Goal: Navigation & Orientation: Find specific page/section

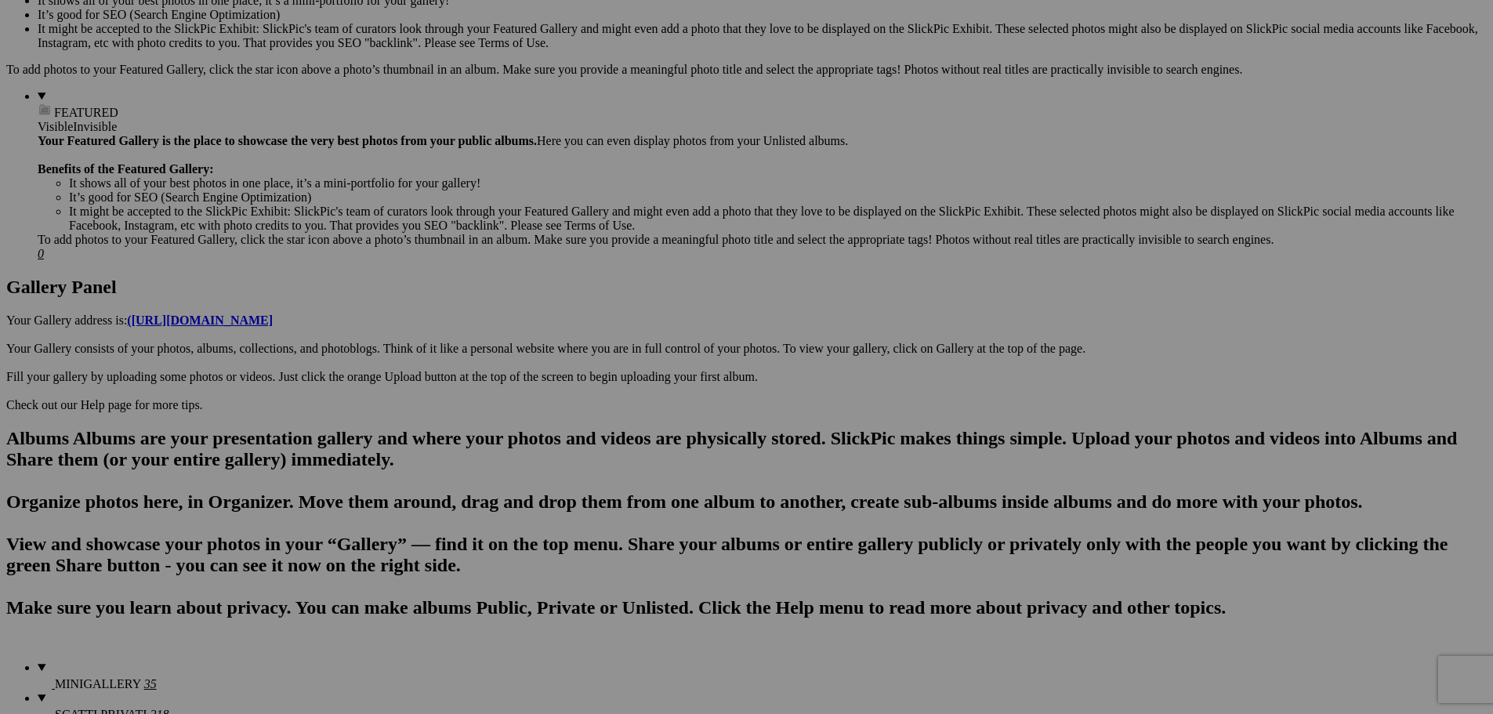
scroll to position [705, 0]
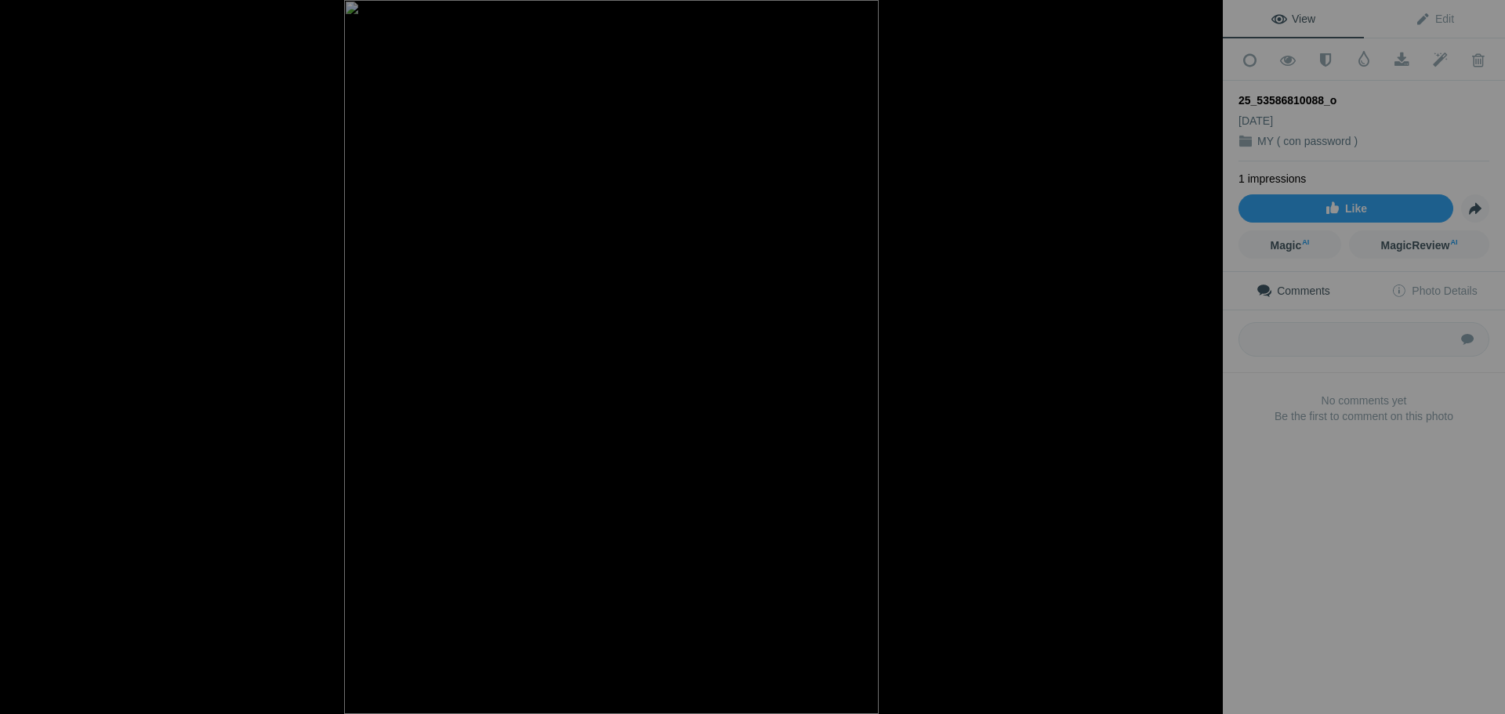
click at [1203, 11] on div at bounding box center [1205, 17] width 34 height 34
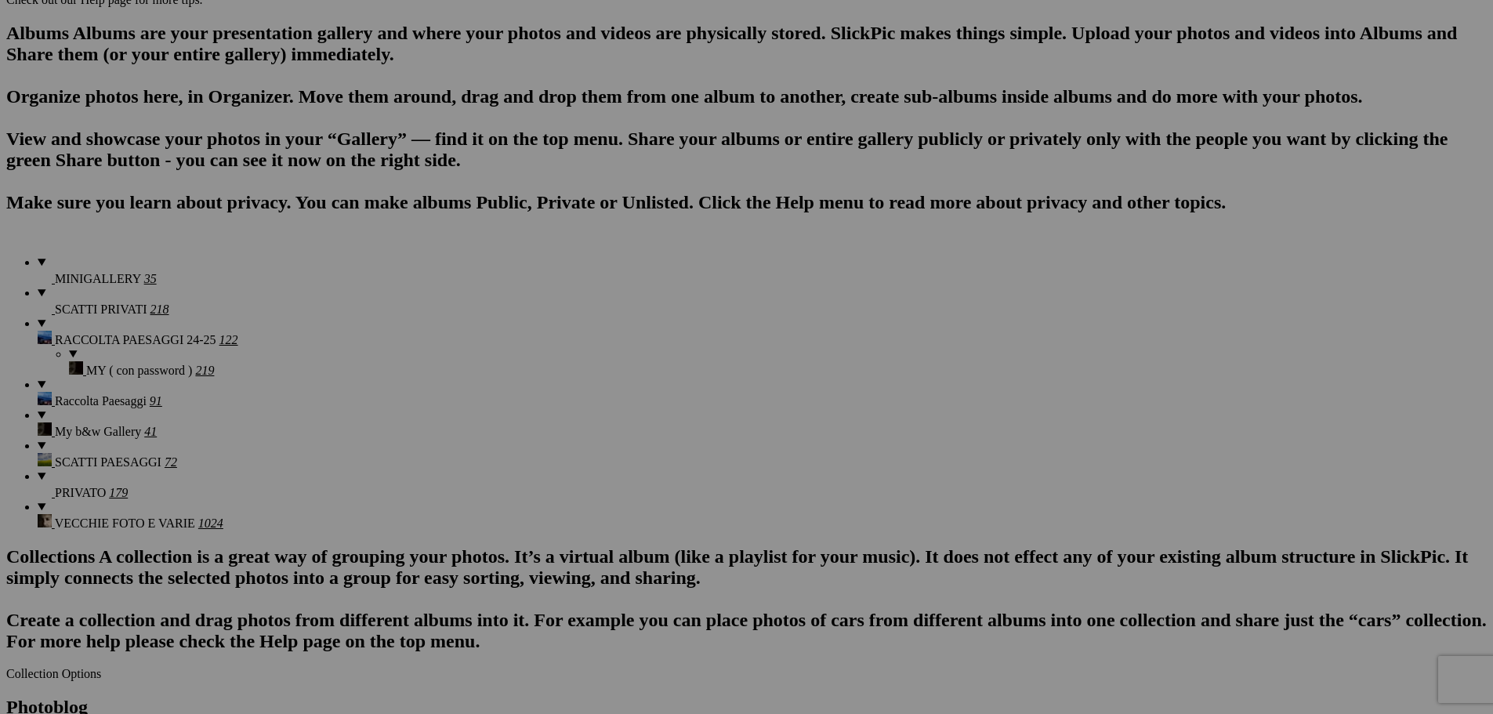
scroll to position [1019, 0]
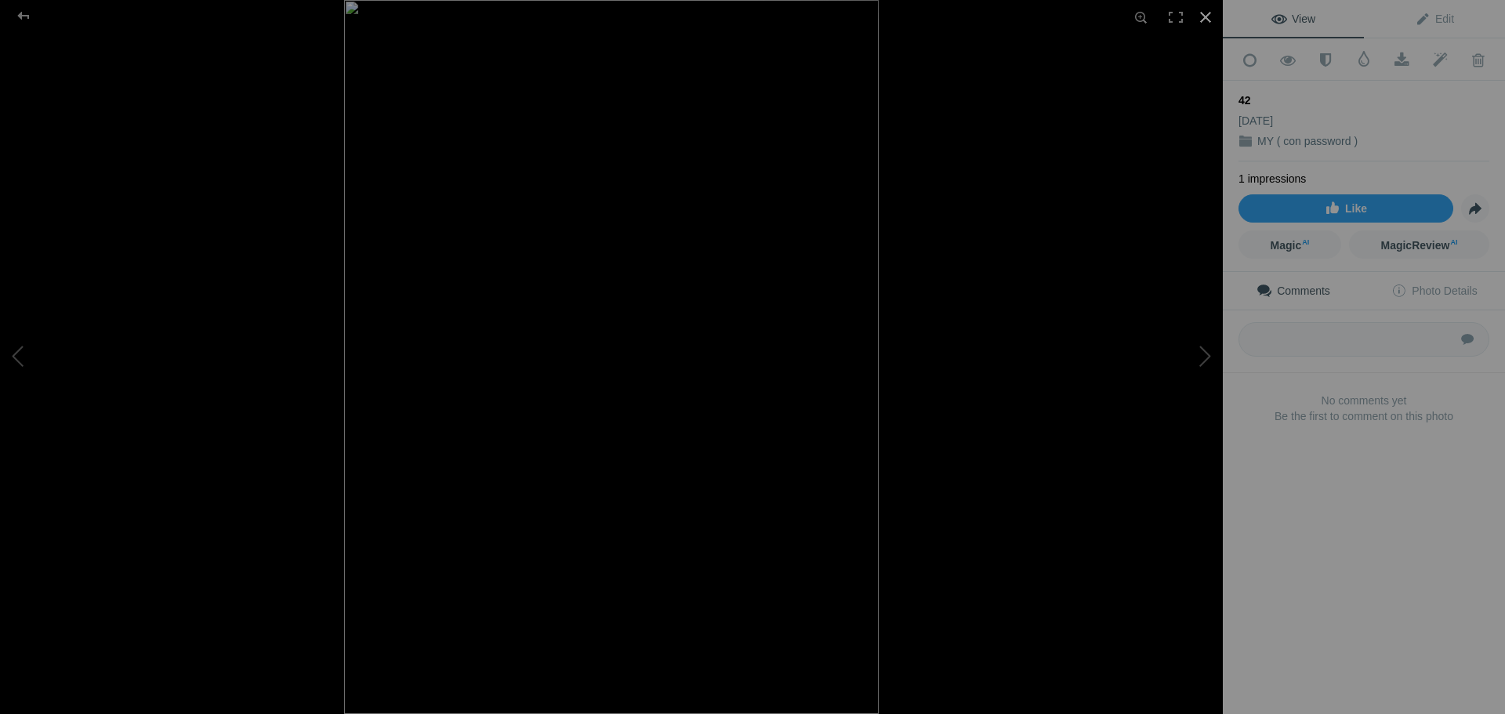
click at [1196, 13] on div at bounding box center [1205, 17] width 34 height 34
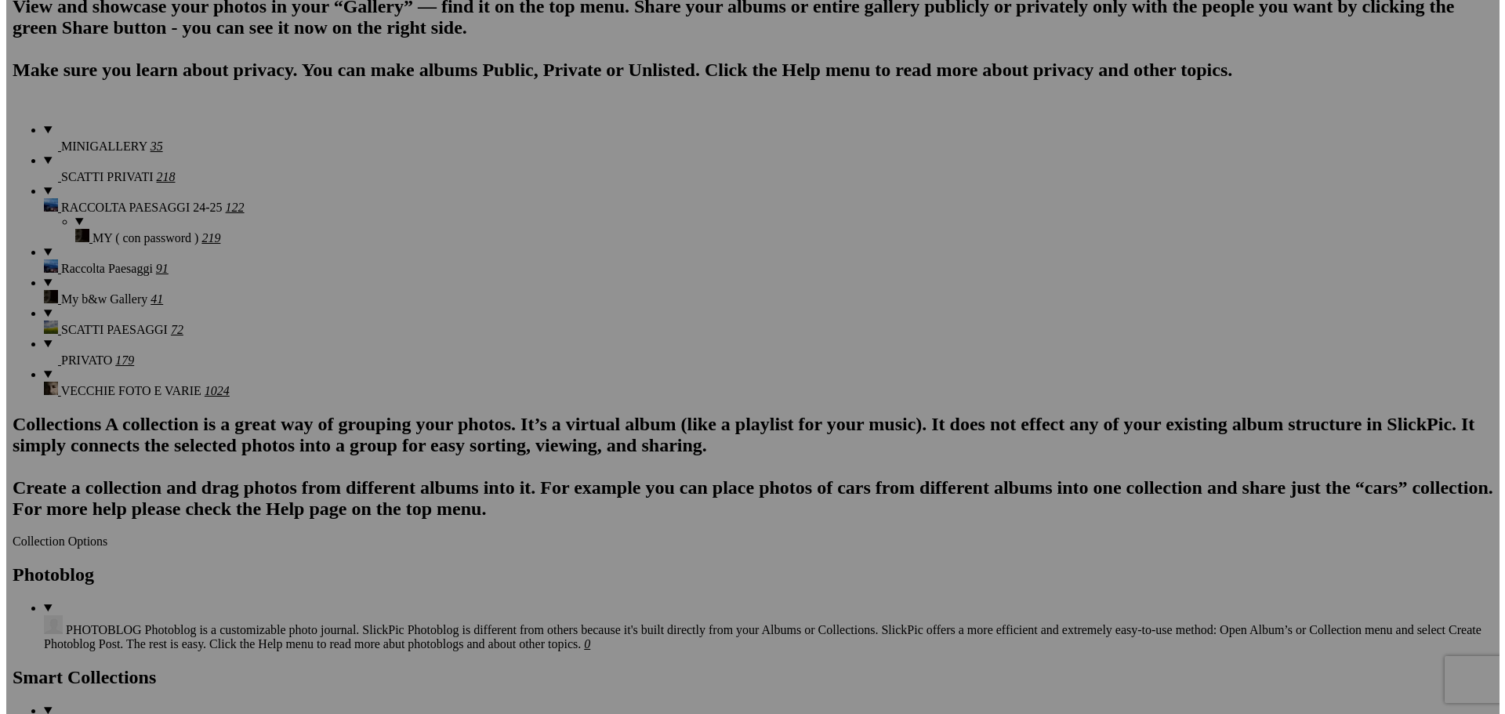
scroll to position [1097, 0]
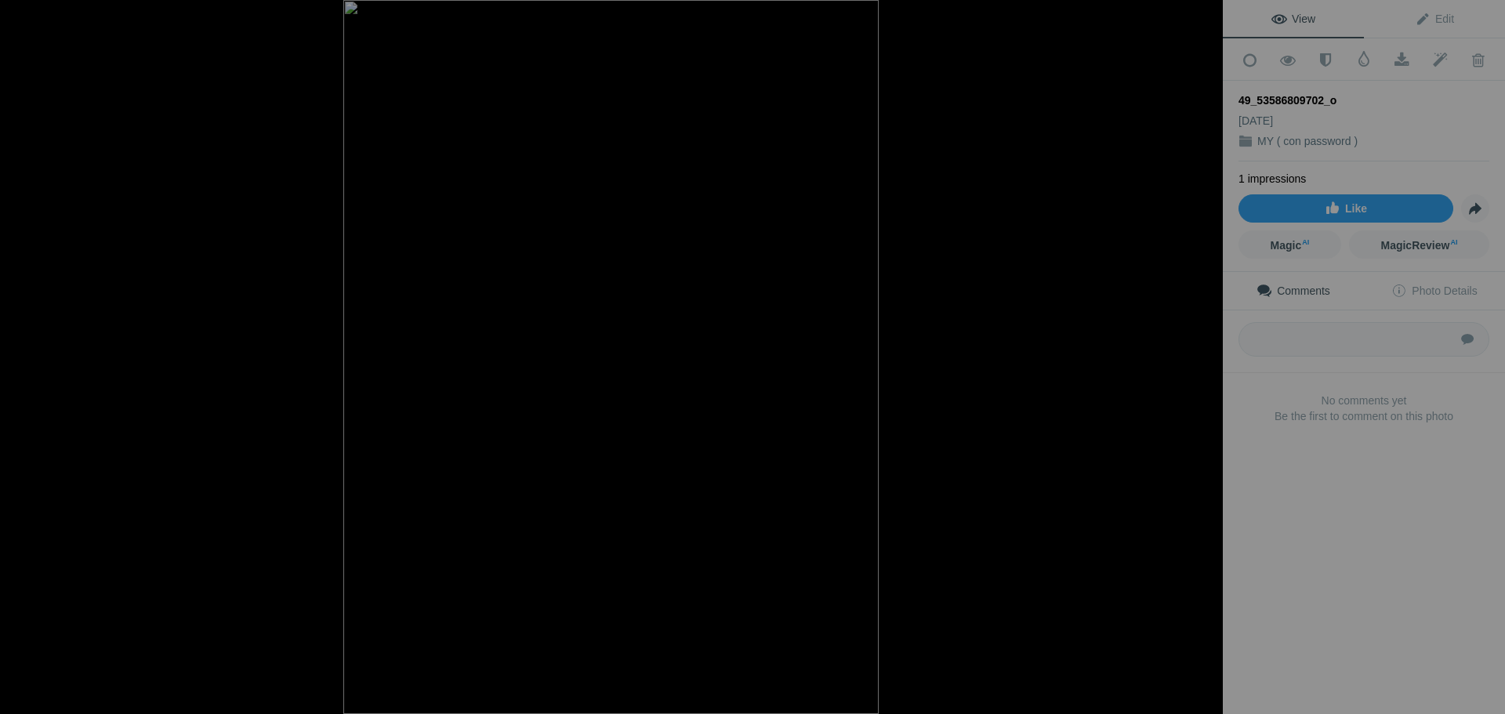
click at [1210, 13] on div at bounding box center [1205, 17] width 34 height 34
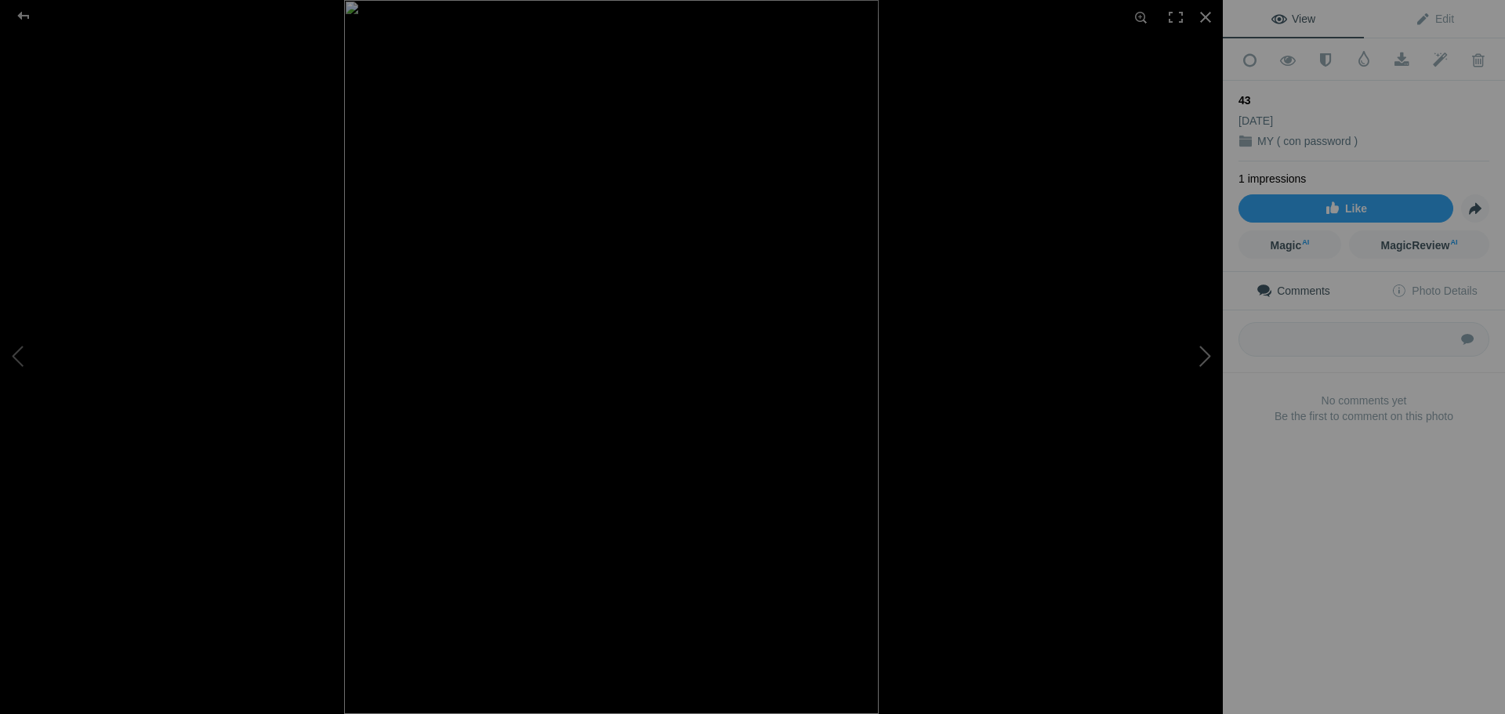
click at [1201, 359] on button at bounding box center [1164, 357] width 118 height 257
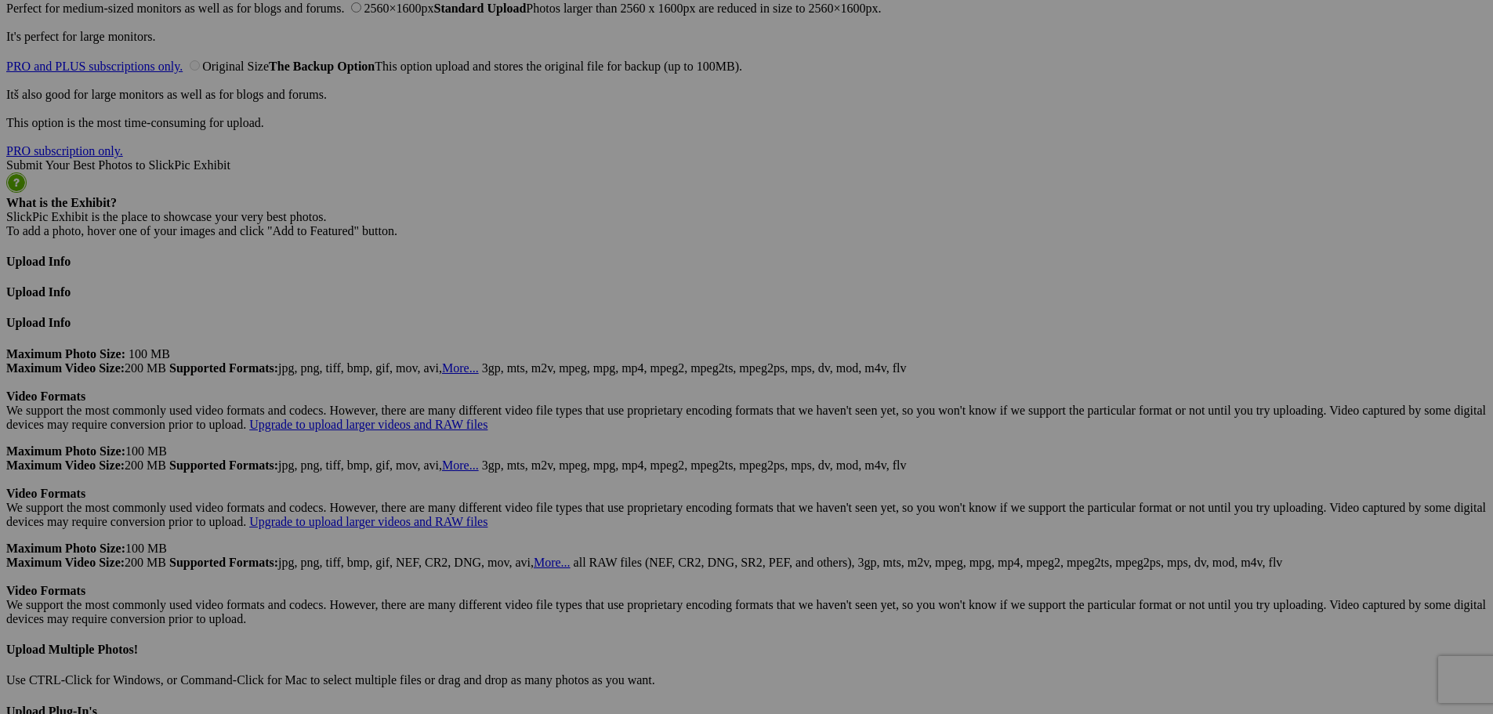
scroll to position [3605, 0]
